Goal: Task Accomplishment & Management: Manage account settings

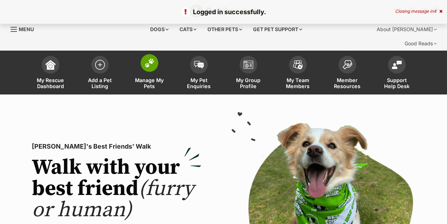
click at [148, 58] on img at bounding box center [150, 62] width 10 height 9
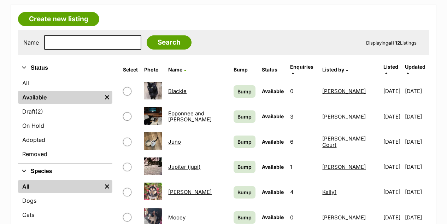
scroll to position [212, 0]
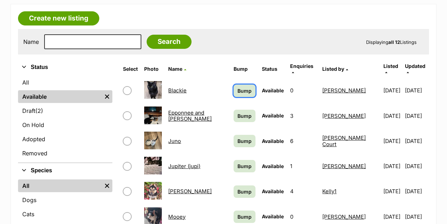
click at [247, 87] on span "Bump" at bounding box center [245, 90] width 14 height 7
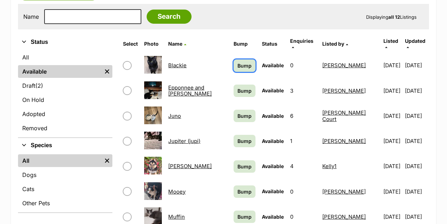
scroll to position [354, 0]
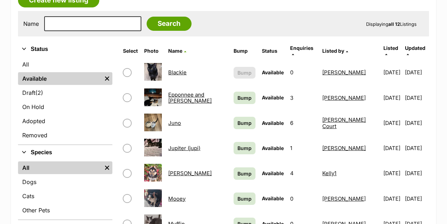
scroll to position [318, 0]
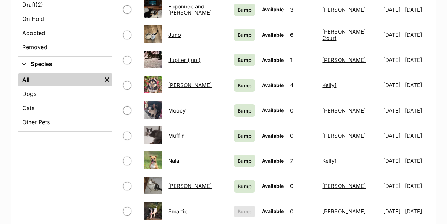
click at [180, 82] on link "[PERSON_NAME]" at bounding box center [189, 85] width 43 height 7
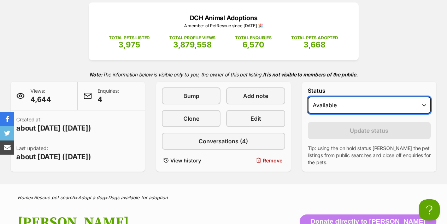
click at [424, 97] on select "Draft - not available as listing has enquires Available On hold Adopted" at bounding box center [369, 105] width 123 height 17
select select "rehomed"
click at [308, 97] on select "Draft - not available as listing has enquires Available On hold Adopted" at bounding box center [369, 105] width 123 height 17
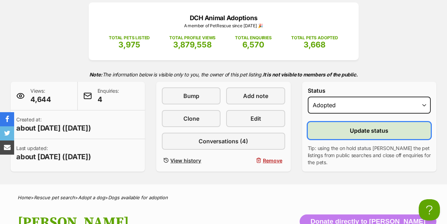
click at [363, 126] on span "Update status" at bounding box center [369, 130] width 39 height 8
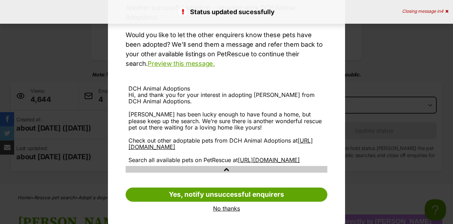
scroll to position [76, 0]
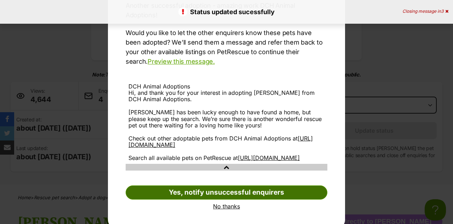
click at [215, 188] on link "Yes, notify unsuccessful enquirers" at bounding box center [227, 192] width 202 height 14
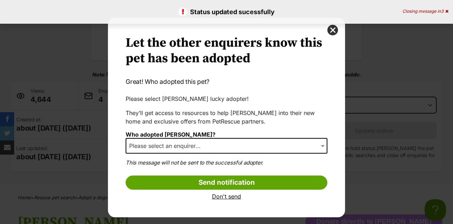
scroll to position [0, 0]
click at [216, 196] on link "Don't send" at bounding box center [227, 196] width 202 height 6
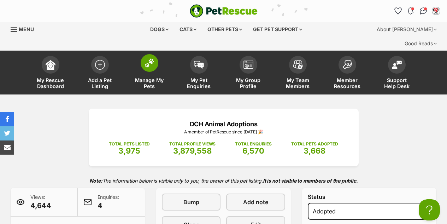
click at [153, 58] on img at bounding box center [150, 62] width 10 height 9
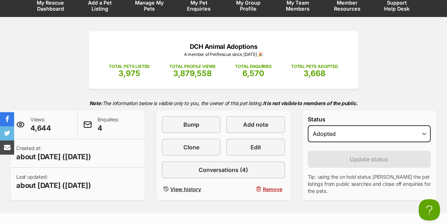
scroll to position [141, 0]
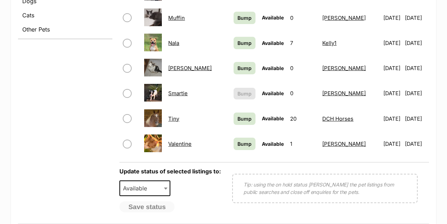
scroll to position [354, 0]
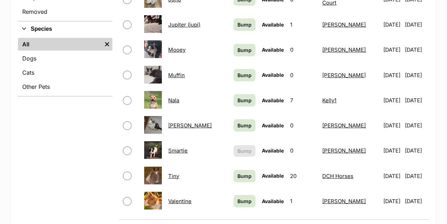
click at [179, 147] on link "Smartie" at bounding box center [177, 150] width 19 height 7
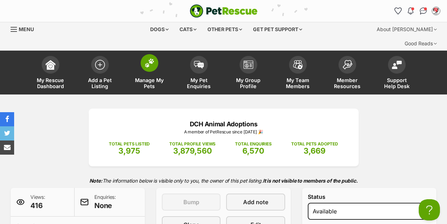
click at [152, 58] on img at bounding box center [150, 62] width 10 height 9
